Goal: Find specific page/section: Find specific page/section

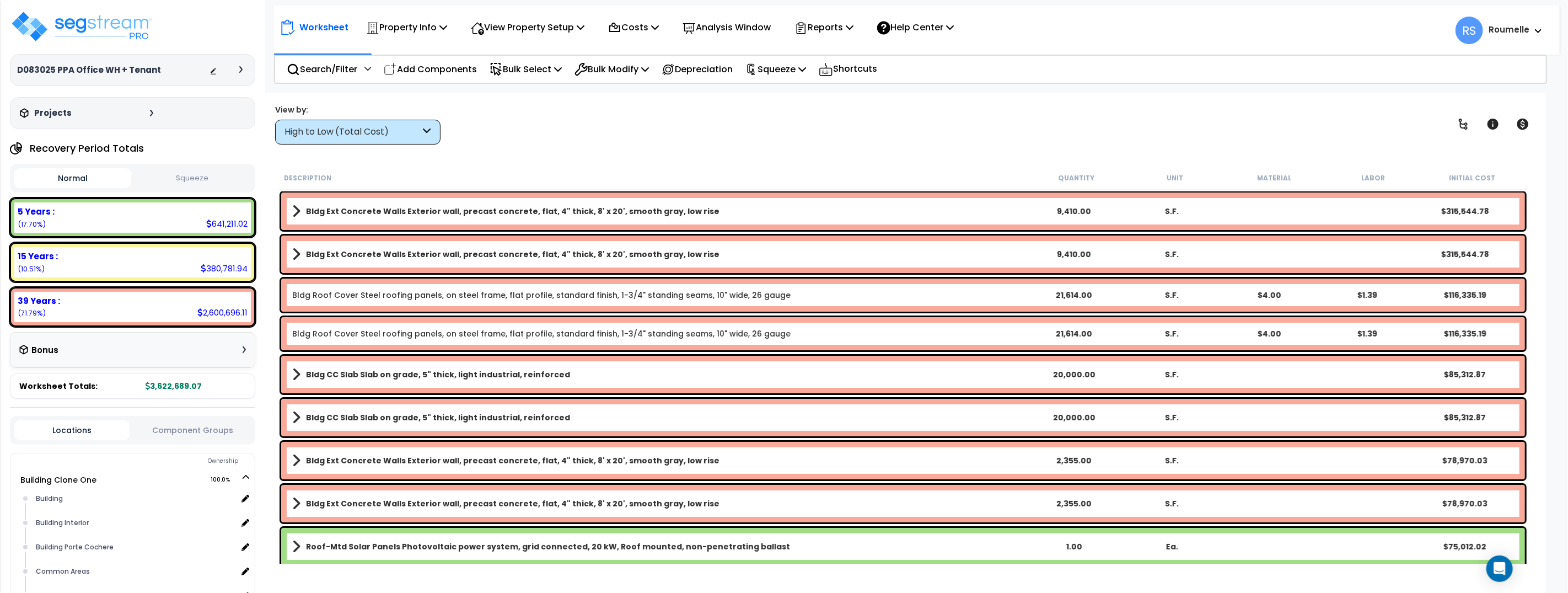
click at [709, 147] on div "Worksheet Property Info Property Setup Add Property Unit Template property Clon…" at bounding box center [904, 389] width 1286 height 593
click at [704, 146] on div "Worksheet Property Info Property Setup Add Property Unit Template property Clon…" at bounding box center [904, 389] width 1286 height 593
click at [82, 26] on img at bounding box center [81, 26] width 143 height 33
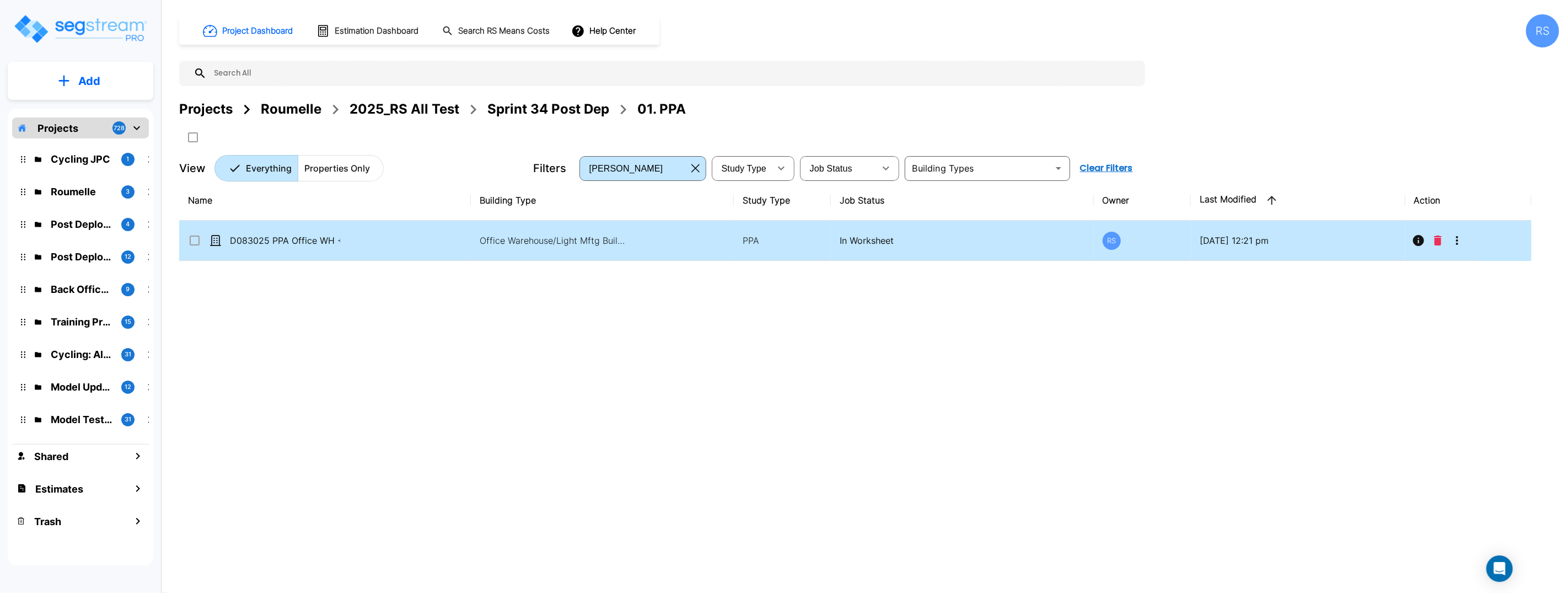
drag, startPoint x: 585, startPoint y: 225, endPoint x: 574, endPoint y: 228, distance: 11.4
click at [585, 225] on td "Office Warehouse/Light Mftg Building, Office Warehouse/Light Mftg Building, Com…" at bounding box center [602, 240] width 262 height 40
click at [575, 230] on td "Office Warehouse/Light Mftg Building, Office Warehouse/Light Mftg Building, Com…" at bounding box center [602, 240] width 262 height 40
click at [576, 230] on td "Office Warehouse/Light Mftg Building, Office Warehouse/Light Mftg Building, Com…" at bounding box center [602, 240] width 262 height 40
click at [574, 228] on td "Office Warehouse/Light Mftg Building, Office Warehouse/Light Mftg Building, Com…" at bounding box center [602, 240] width 262 height 40
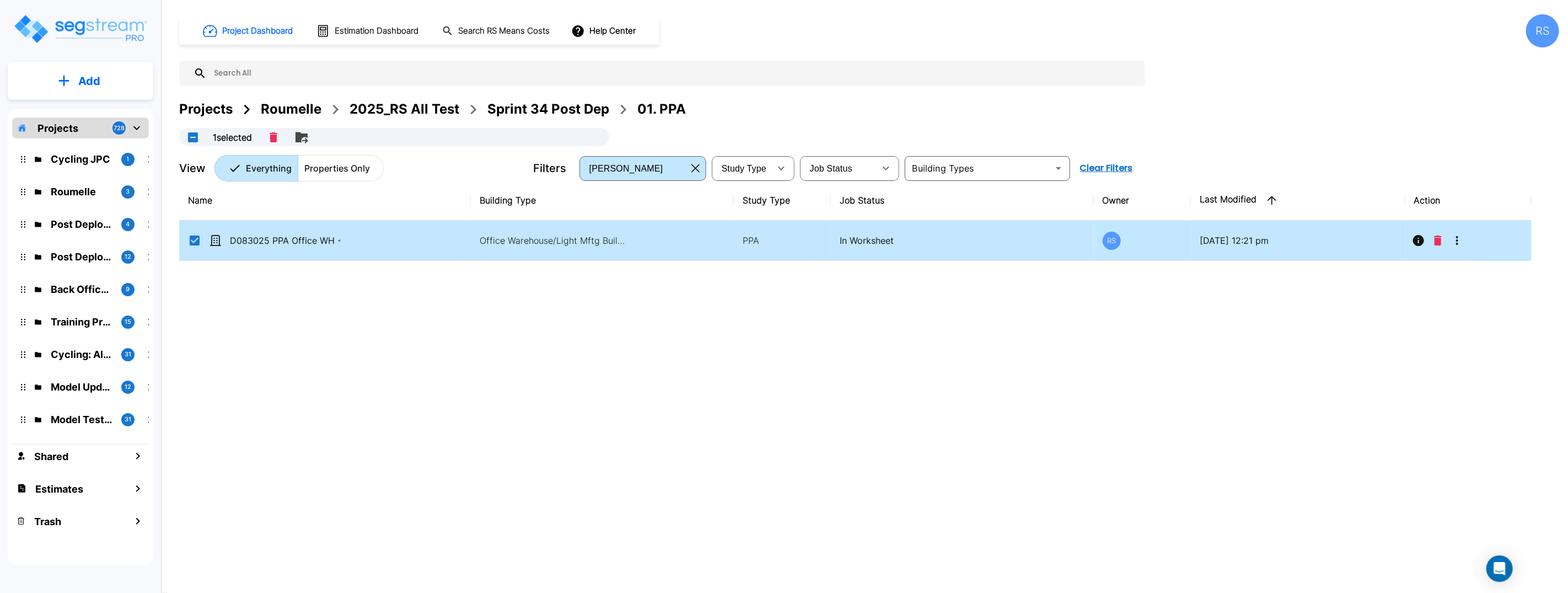
checkbox input "false"
